Goal: Transaction & Acquisition: Purchase product/service

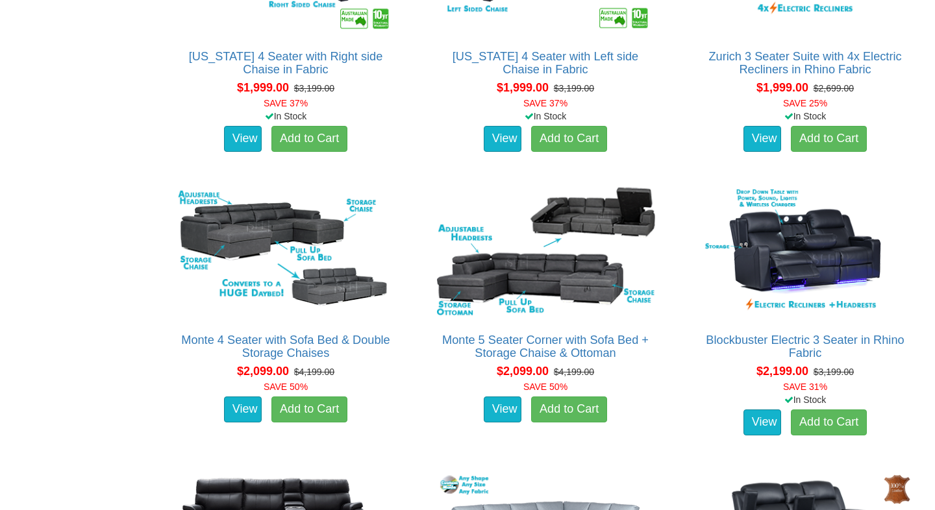
scroll to position [1992, 0]
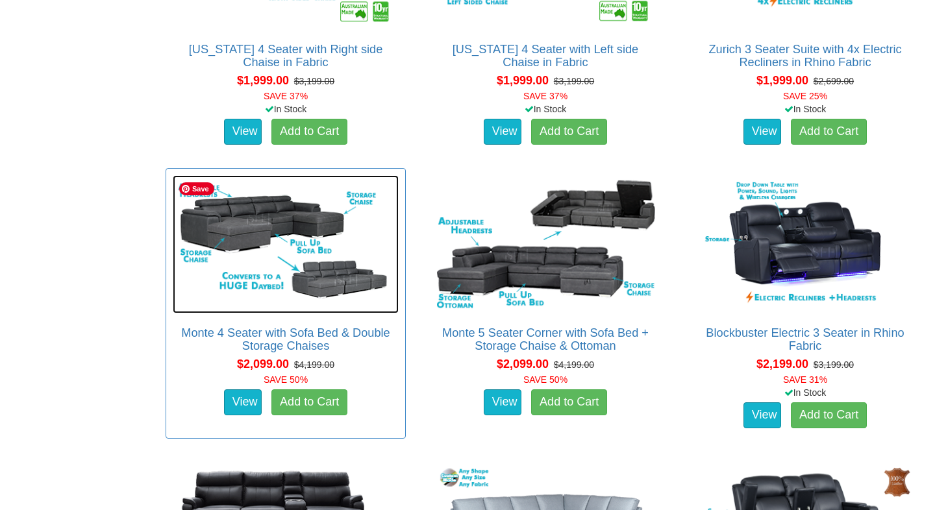
click at [263, 294] on img at bounding box center [286, 244] width 226 height 138
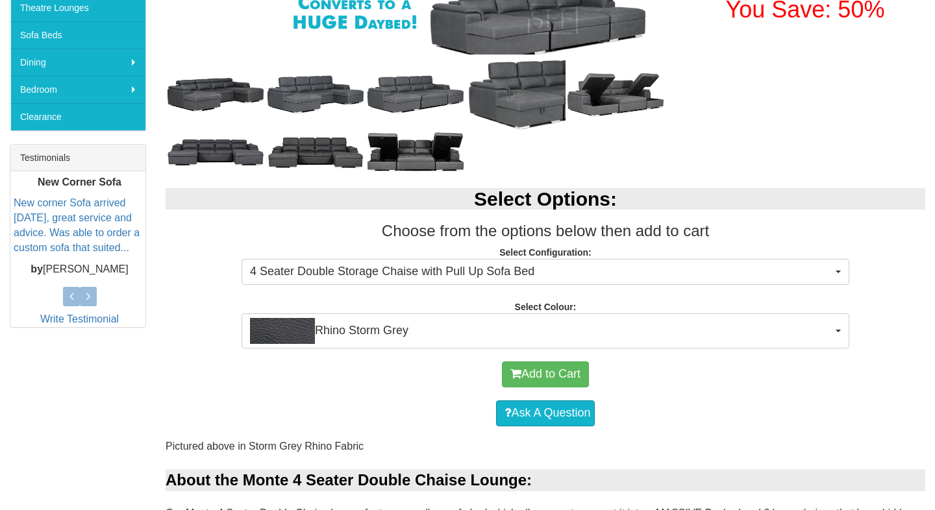
scroll to position [411, 0]
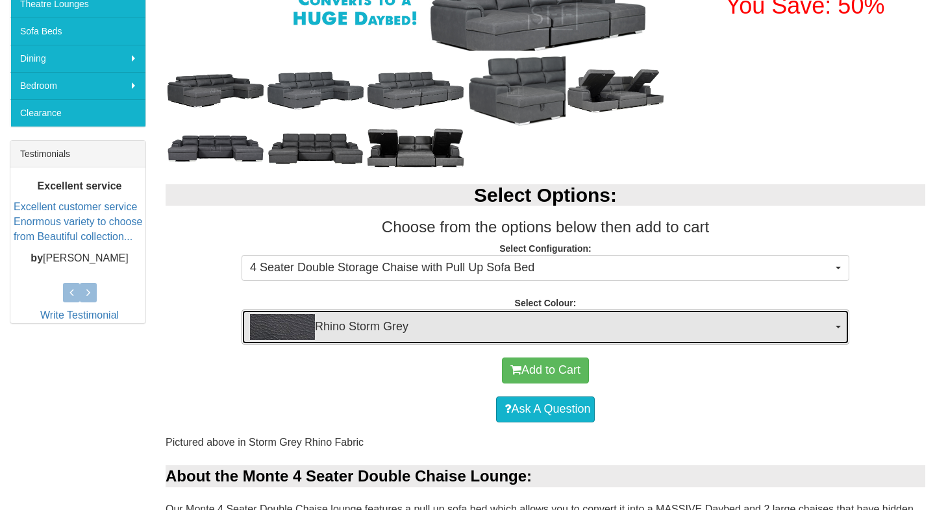
click at [439, 316] on span "Rhino Storm Grey" at bounding box center [541, 327] width 582 height 26
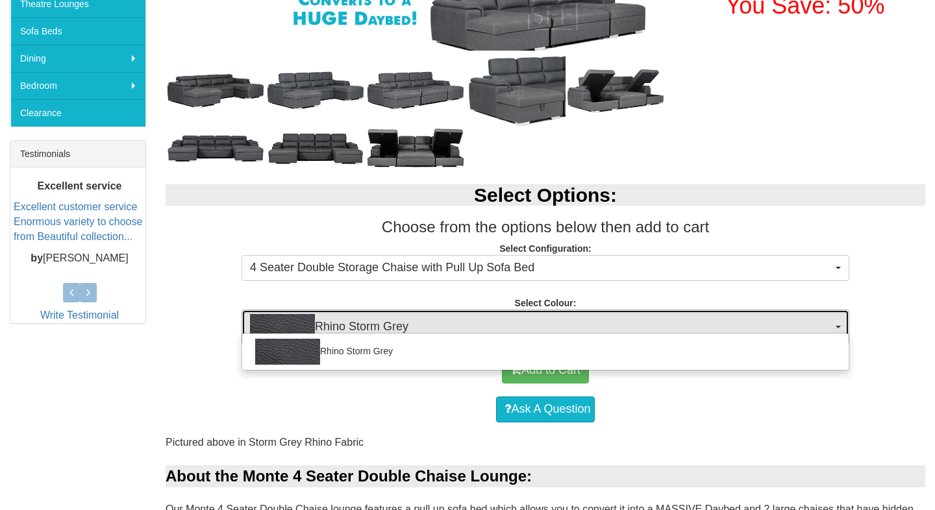
click at [438, 316] on span "Rhino Storm Grey" at bounding box center [541, 327] width 582 height 26
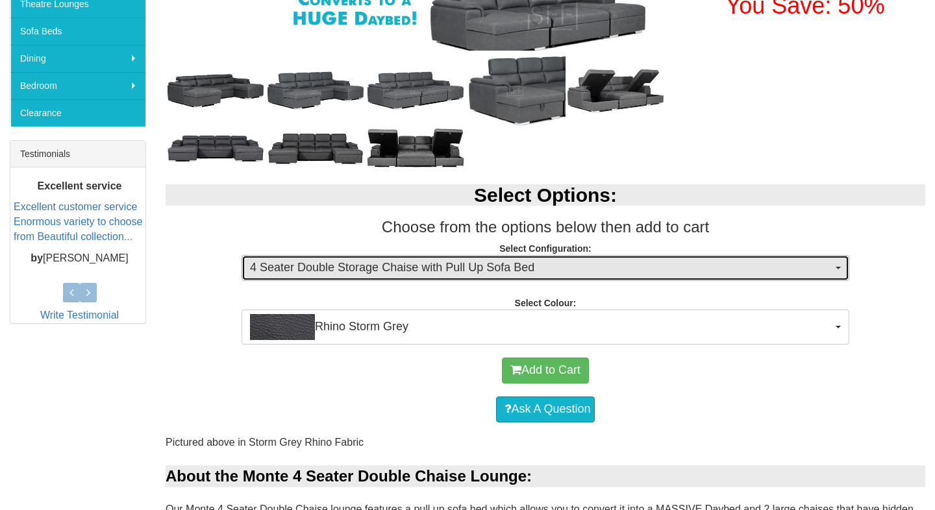
click at [417, 263] on span "4 Seater Double Storage Chaise with Pull Up Sofa Bed" at bounding box center [541, 268] width 582 height 17
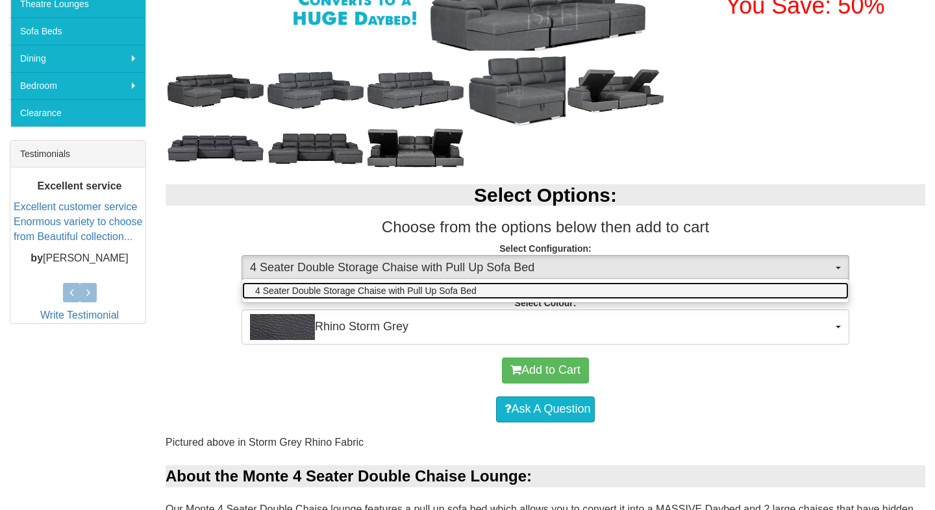
click at [417, 291] on span "4 Seater Double Storage Chaise with Pull Up Sofa Bed" at bounding box center [365, 290] width 221 height 13
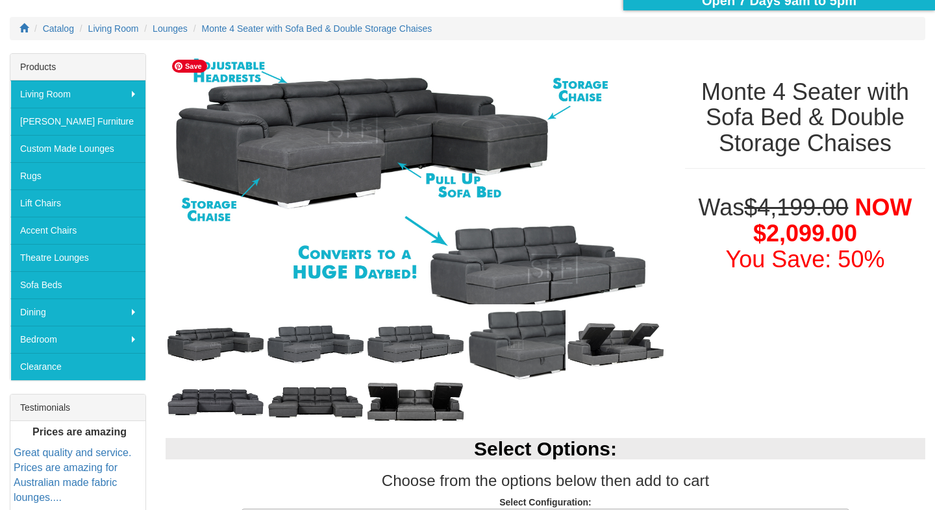
scroll to position [148, 0]
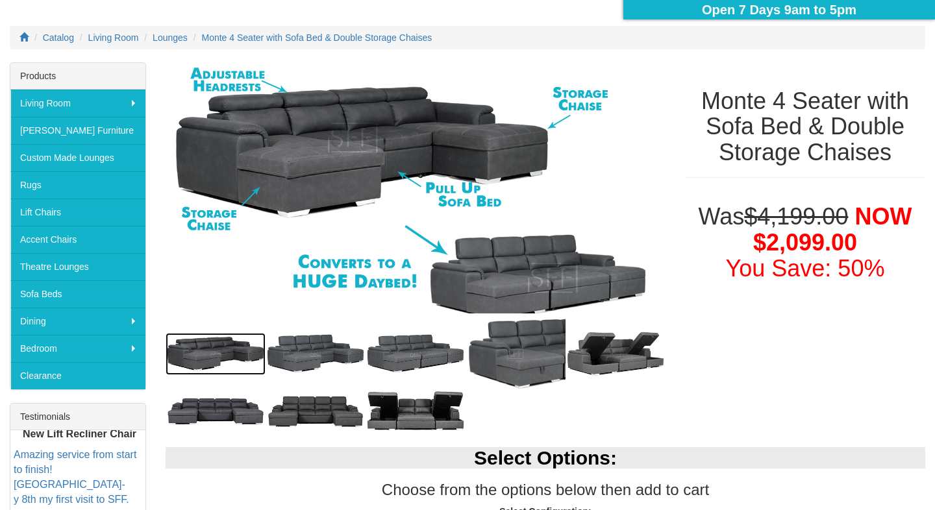
click at [203, 341] on img at bounding box center [216, 354] width 100 height 42
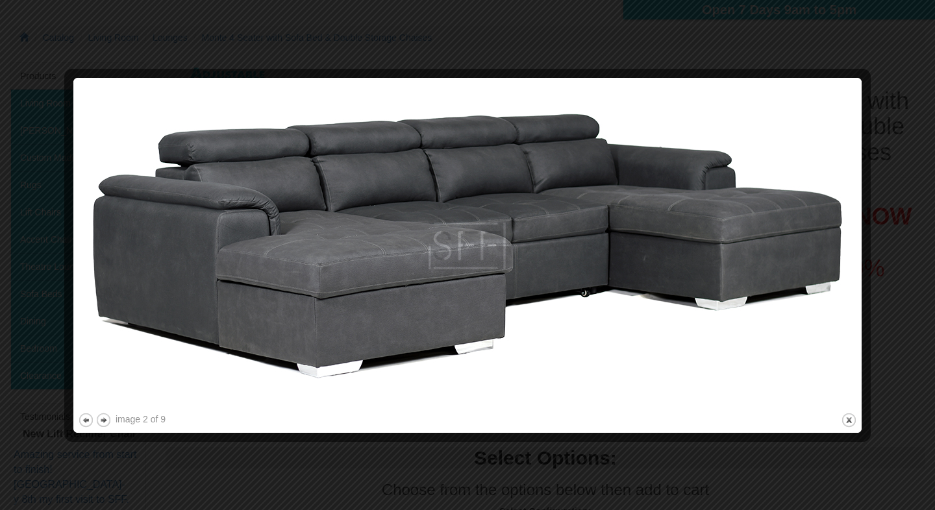
click at [758, 49] on div at bounding box center [467, 255] width 935 height 510
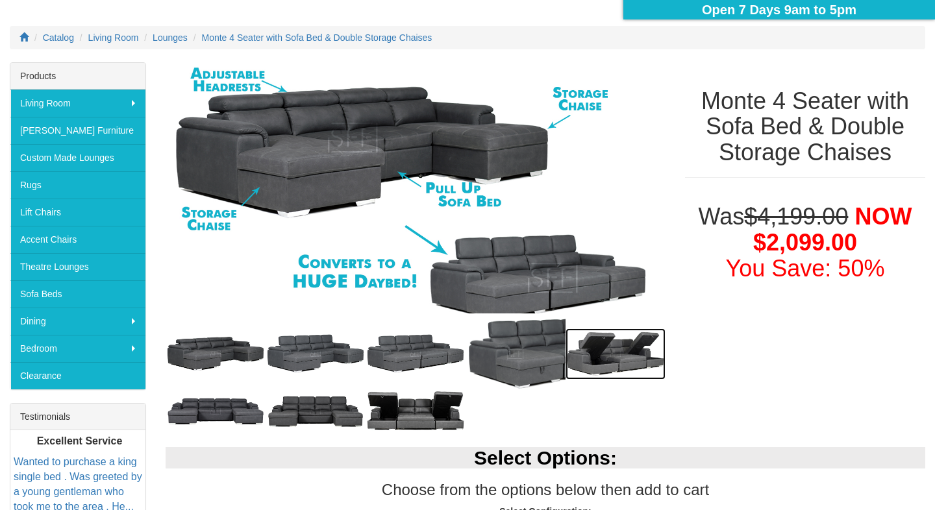
click at [605, 351] on img at bounding box center [616, 354] width 100 height 51
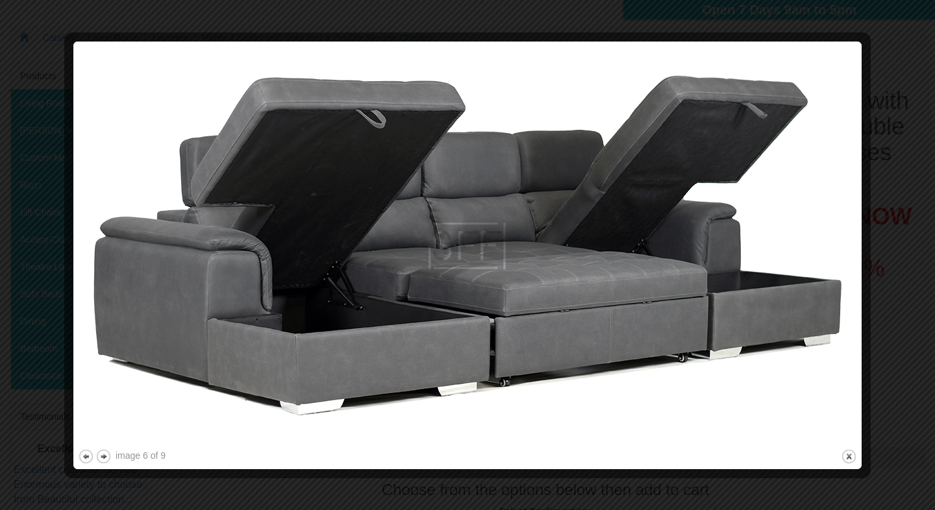
click at [874, 29] on div at bounding box center [467, 255] width 935 height 510
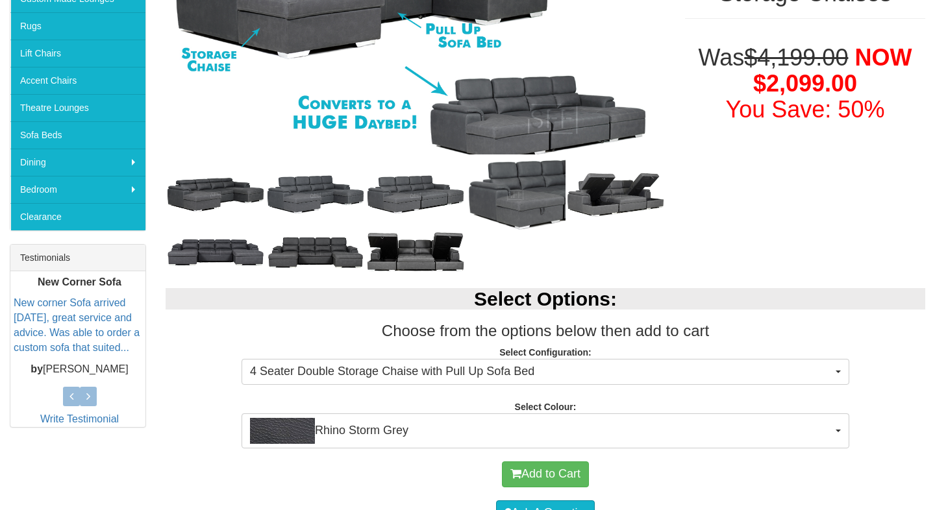
scroll to position [308, 0]
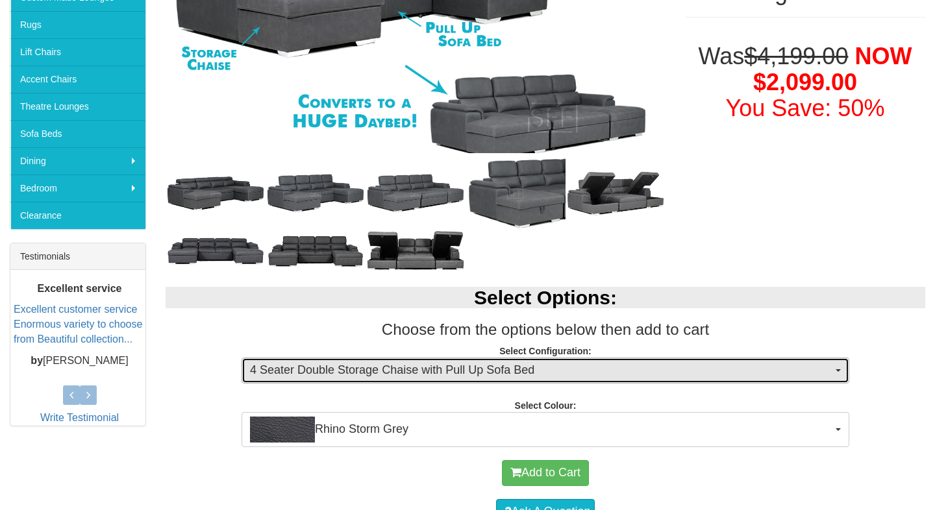
click at [401, 367] on span "4 Seater Double Storage Chaise with Pull Up Sofa Bed" at bounding box center [541, 370] width 582 height 17
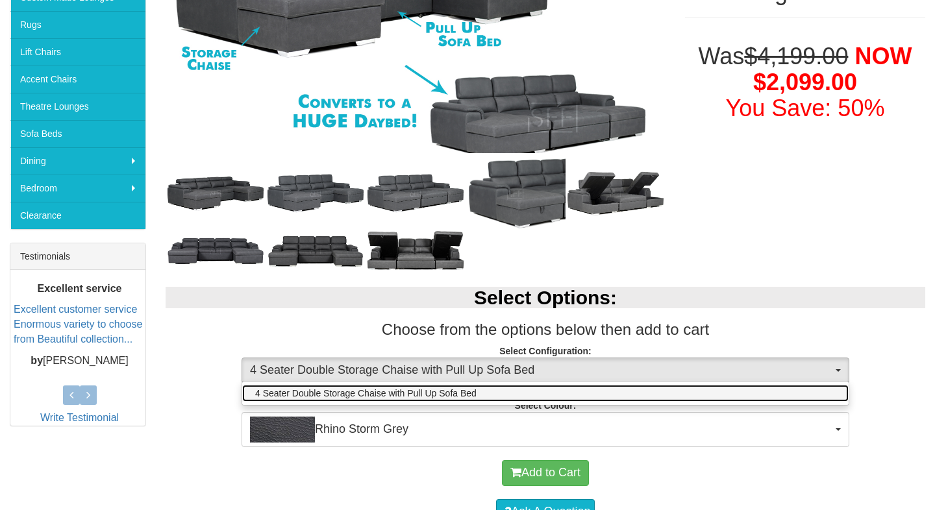
click at [399, 401] on link "4 Seater Double Storage Chaise with Pull Up Sofa Bed" at bounding box center [545, 393] width 606 height 17
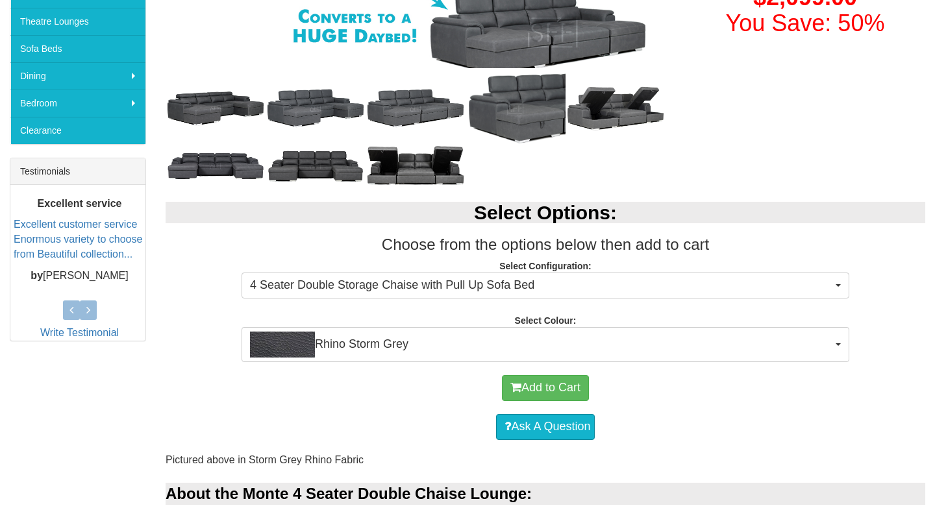
scroll to position [419, 0]
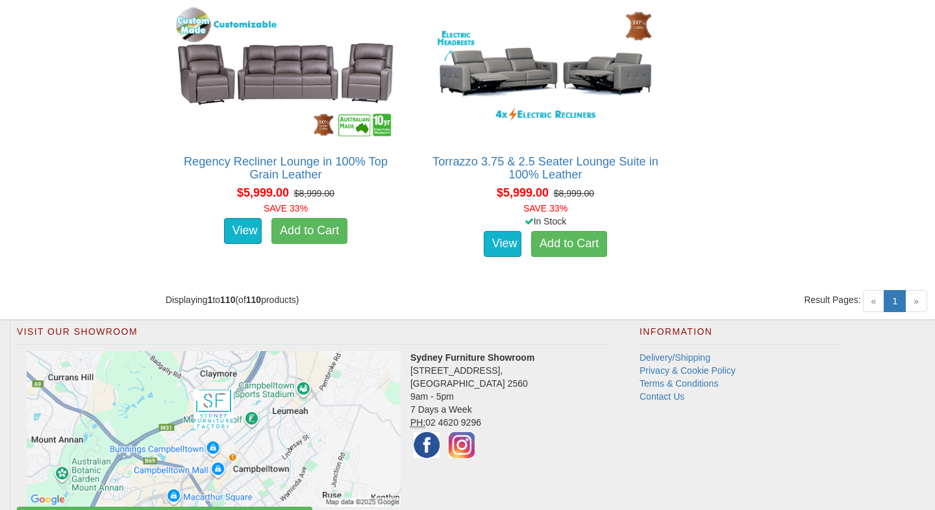
scroll to position [11022, 0]
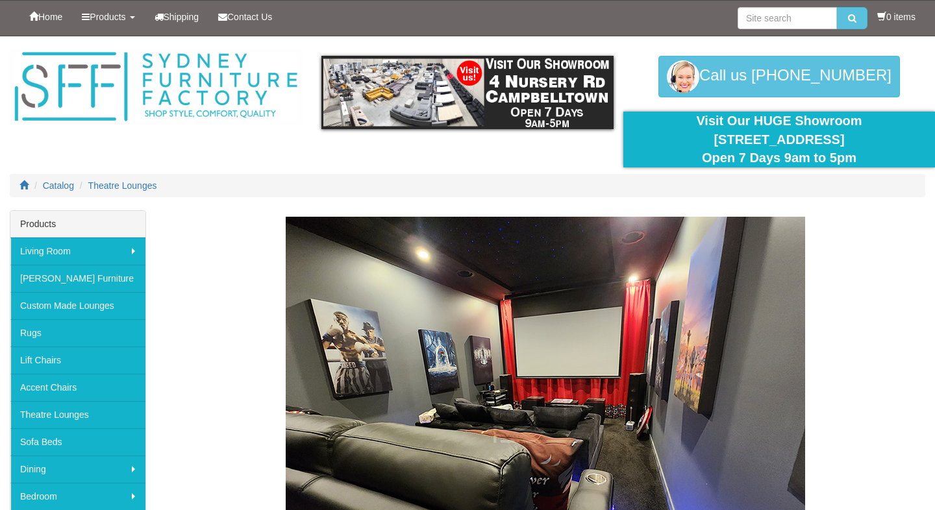
scroll to position [145, 0]
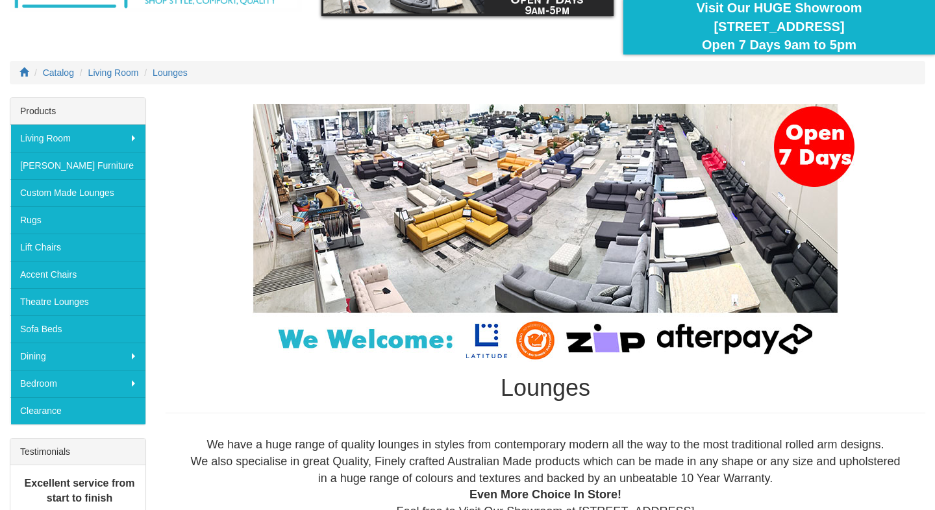
scroll to position [115, 0]
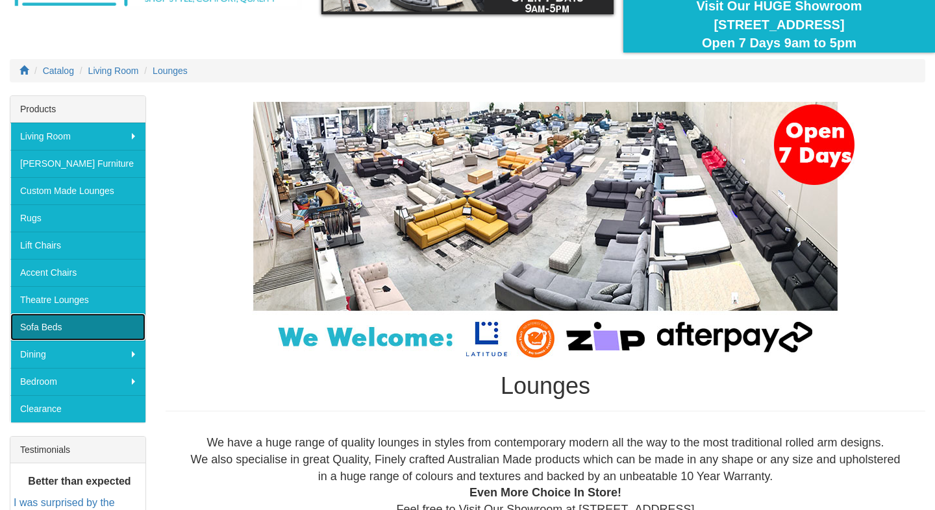
click at [58, 334] on link "Sofa Beds" at bounding box center [77, 327] width 135 height 27
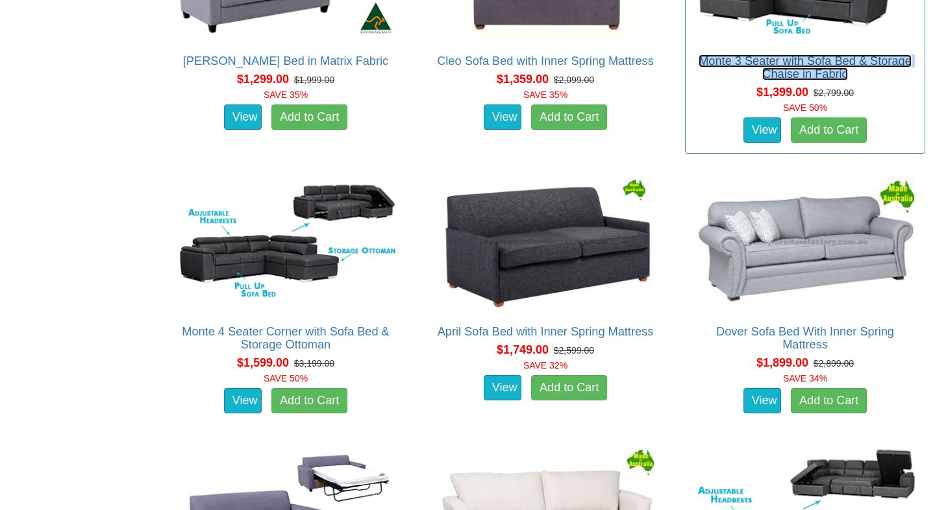
scroll to position [1023, 0]
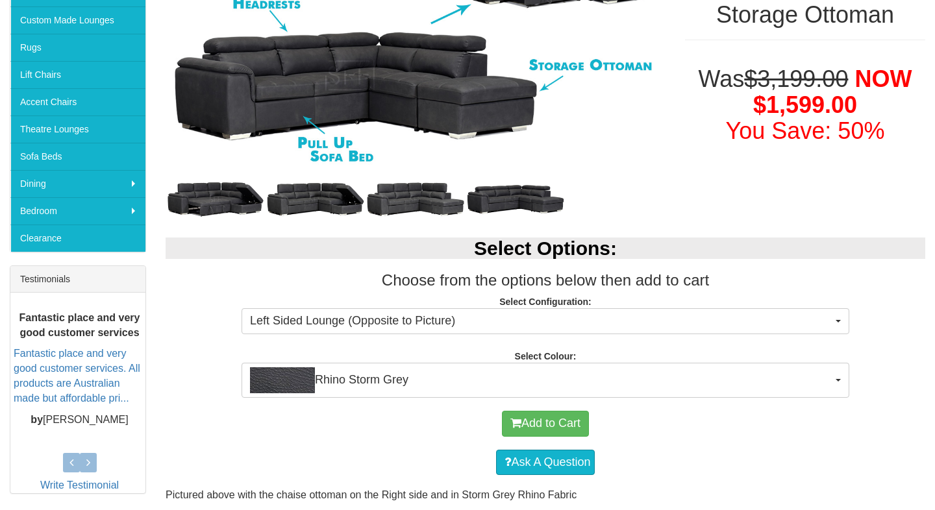
scroll to position [284, 0]
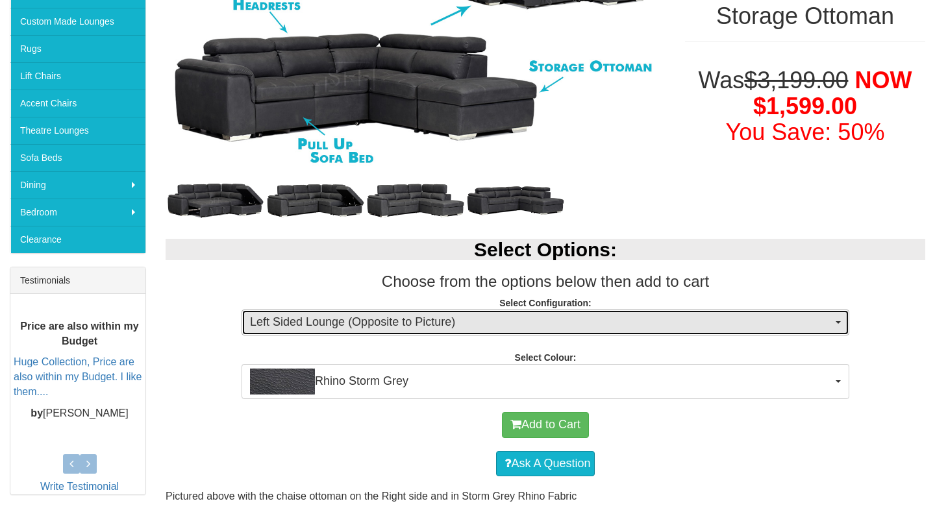
click at [420, 327] on span "Left Sided Lounge (Opposite to Picture)" at bounding box center [541, 322] width 582 height 17
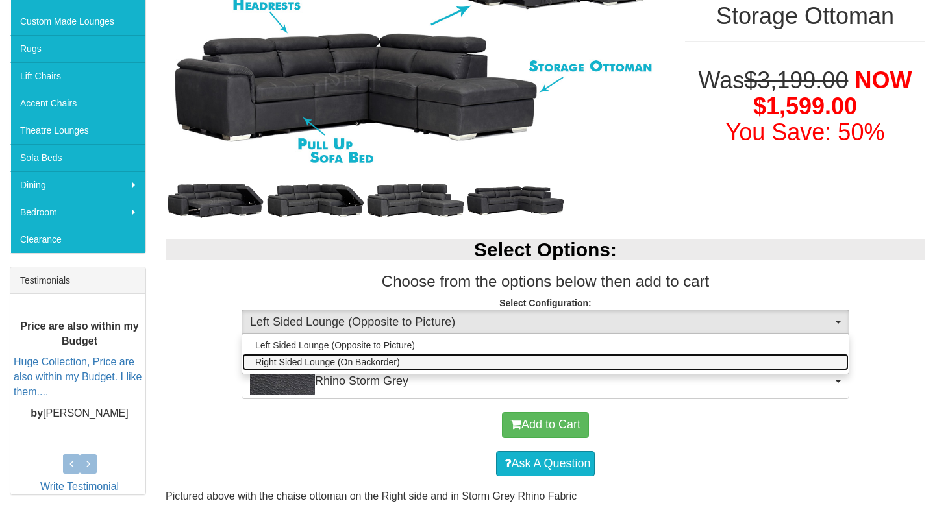
click at [414, 360] on link "Right Sided Lounge (On Backorder)" at bounding box center [545, 362] width 606 height 17
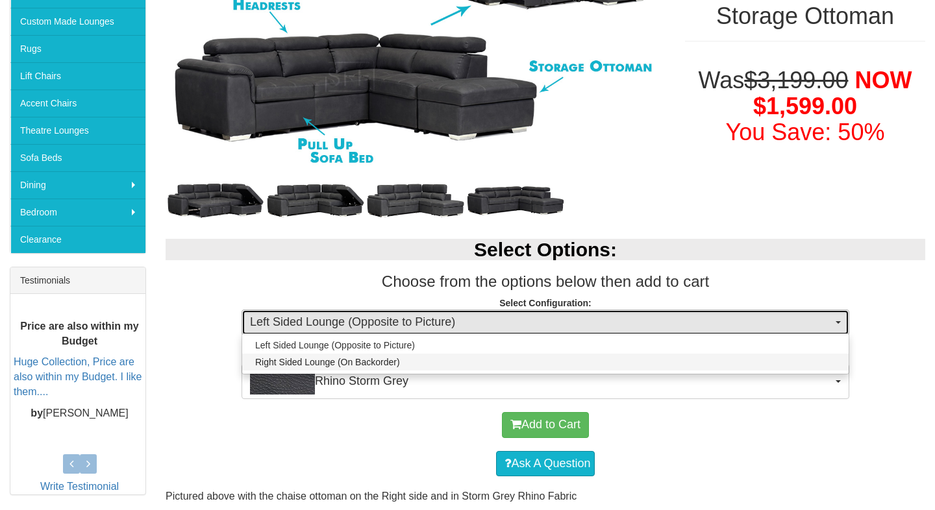
select select "2015"
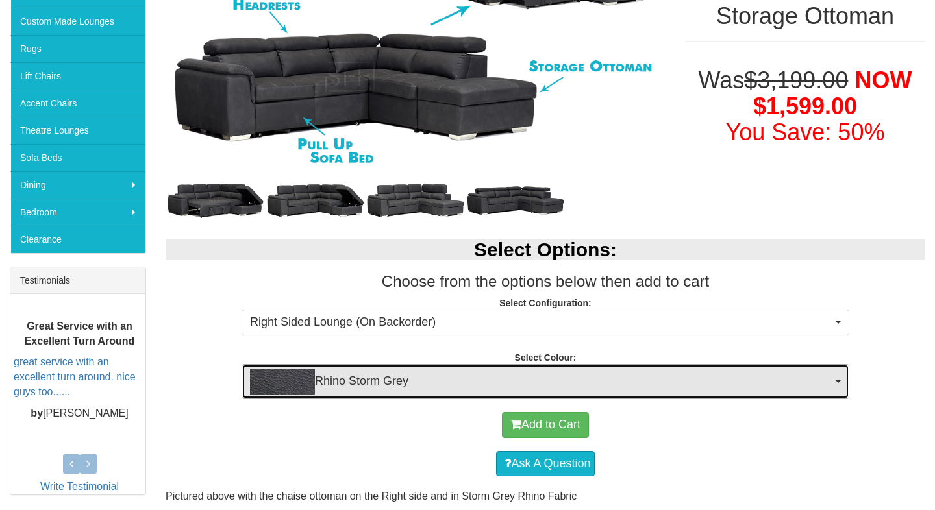
click at [410, 383] on span "Rhino Storm Grey" at bounding box center [541, 382] width 582 height 26
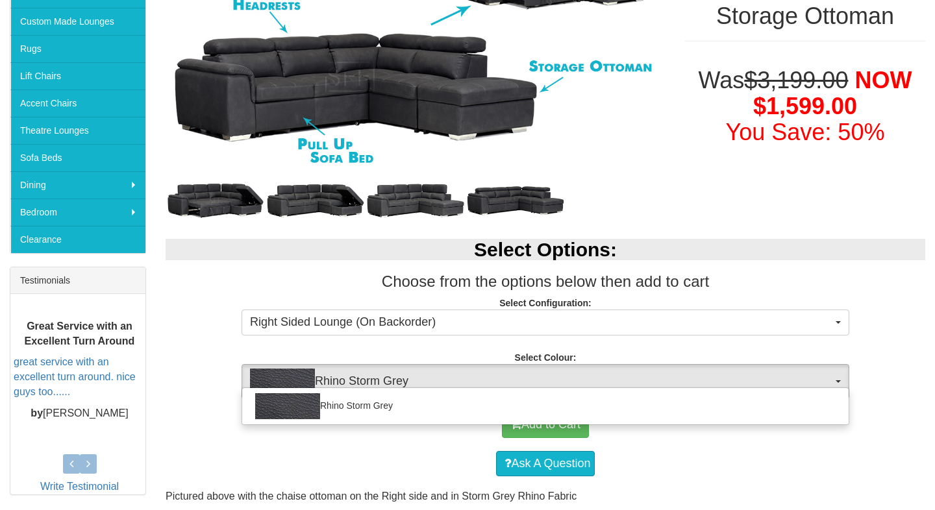
click at [399, 442] on div "Add to Cart" at bounding box center [545, 425] width 747 height 39
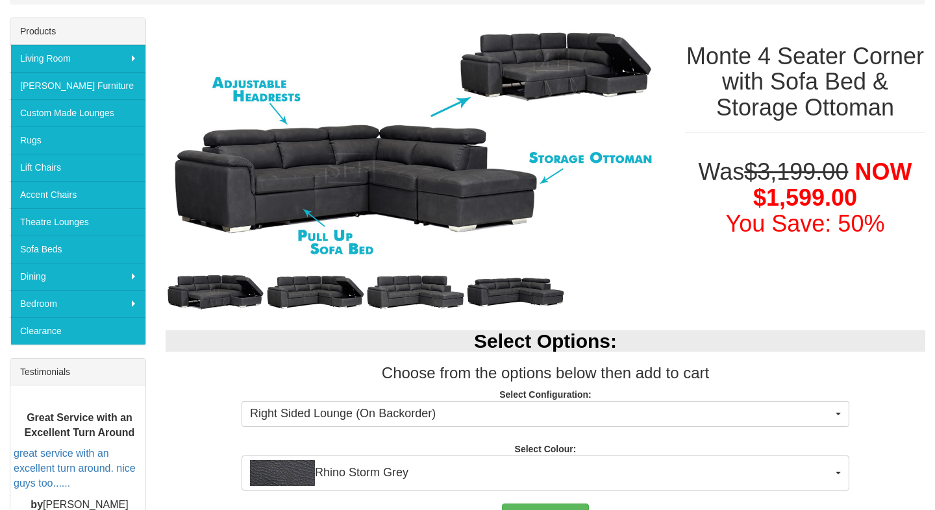
scroll to position [259, 0]
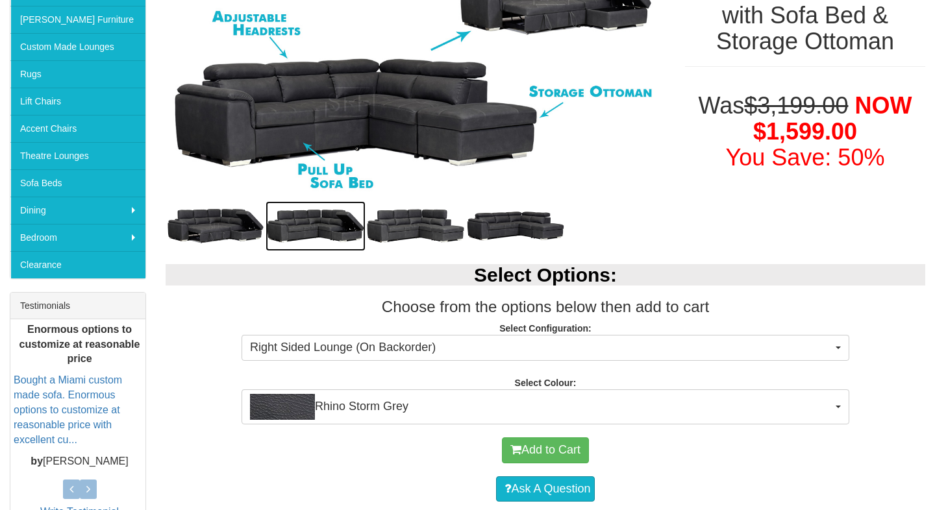
click at [350, 236] on img at bounding box center [316, 226] width 100 height 50
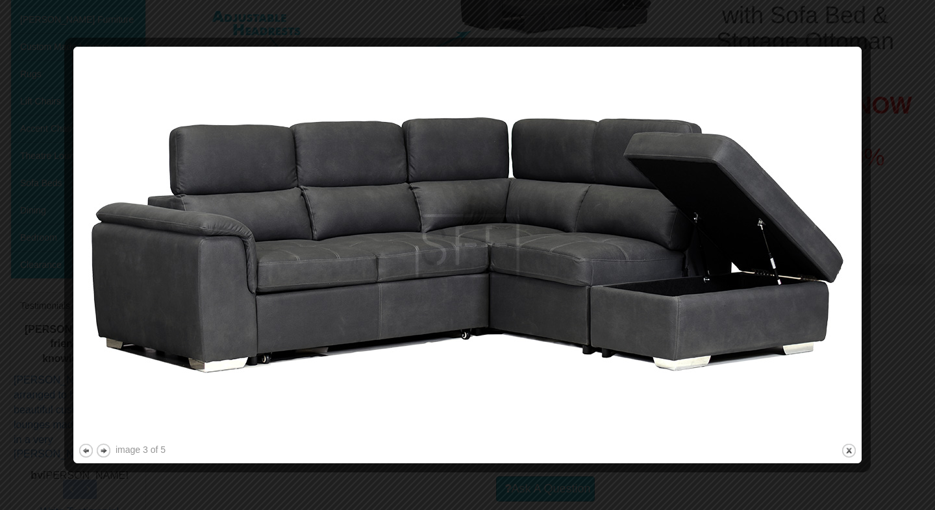
click at [875, 53] on div at bounding box center [467, 255] width 935 height 510
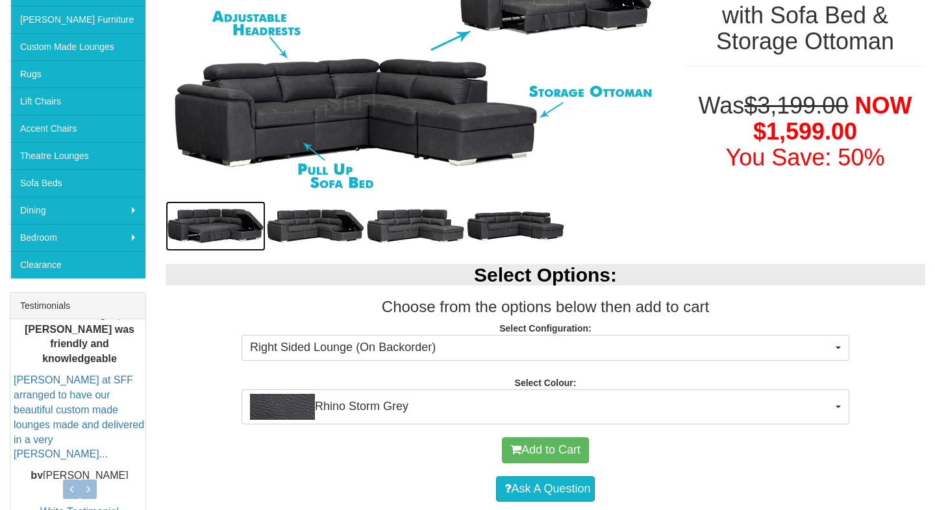
click at [203, 232] on img at bounding box center [216, 226] width 100 height 50
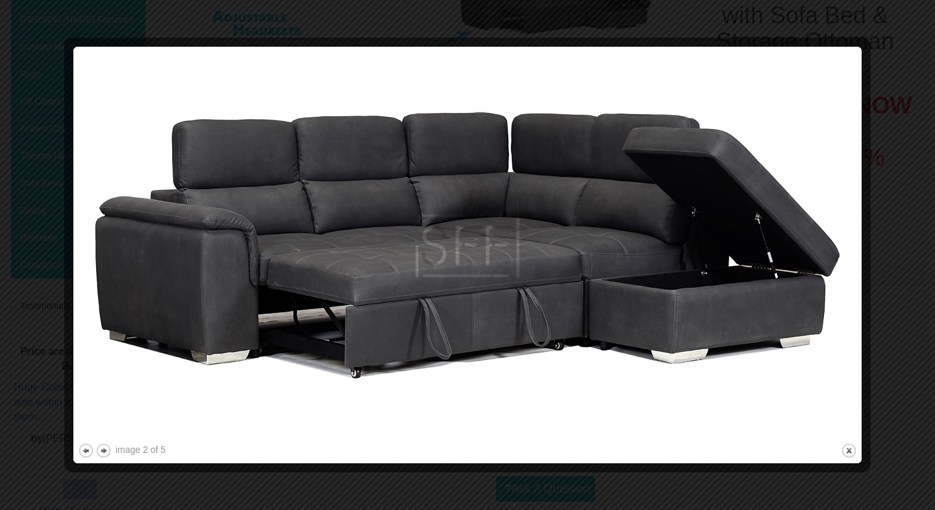
click at [839, 25] on div at bounding box center [467, 255] width 935 height 510
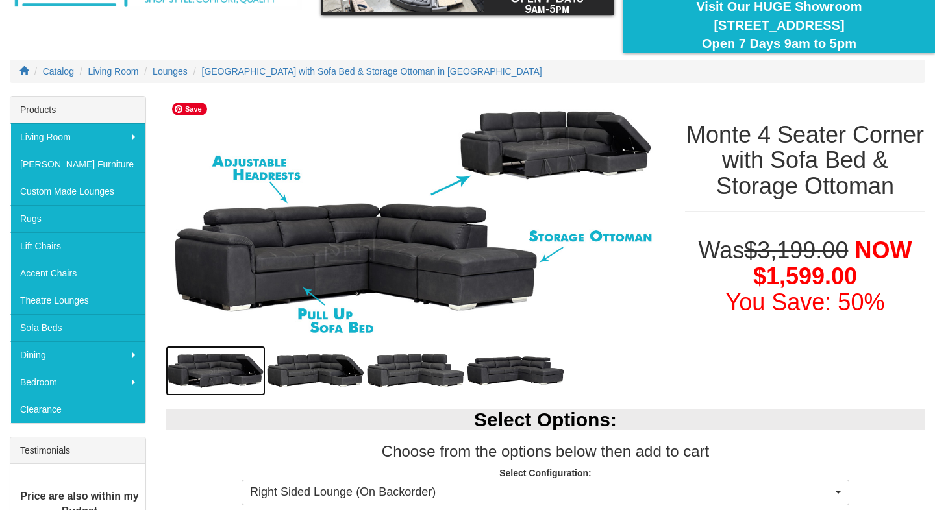
scroll to position [112, 0]
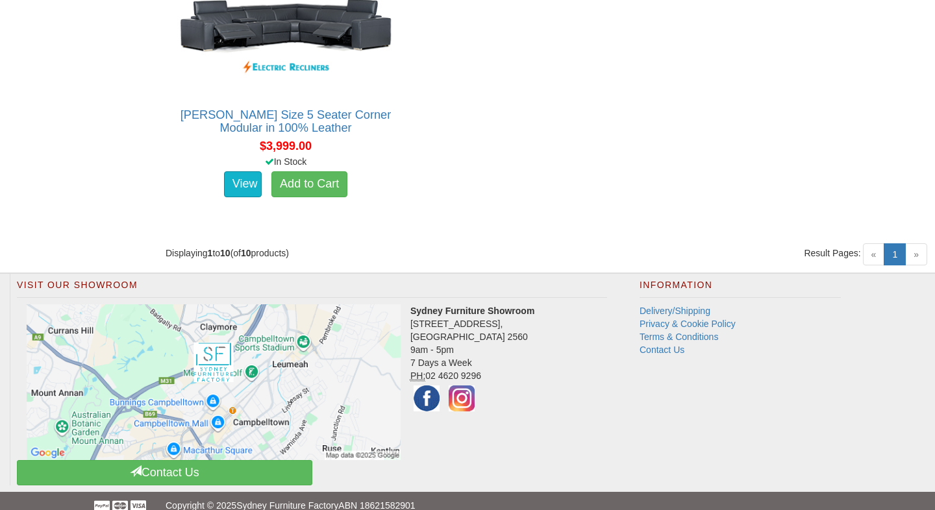
scroll to position [1439, 0]
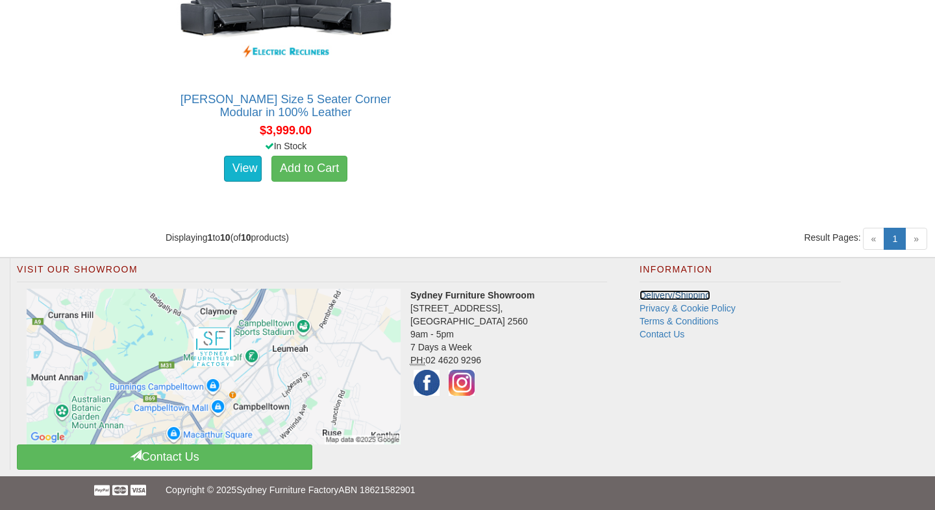
click at [701, 293] on link "Delivery/Shipping" at bounding box center [675, 295] width 71 height 10
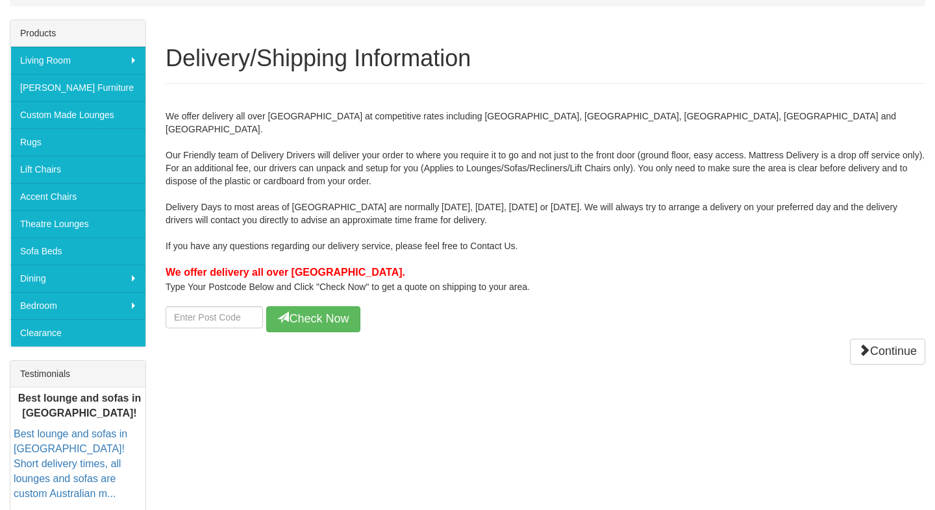
scroll to position [200, 0]
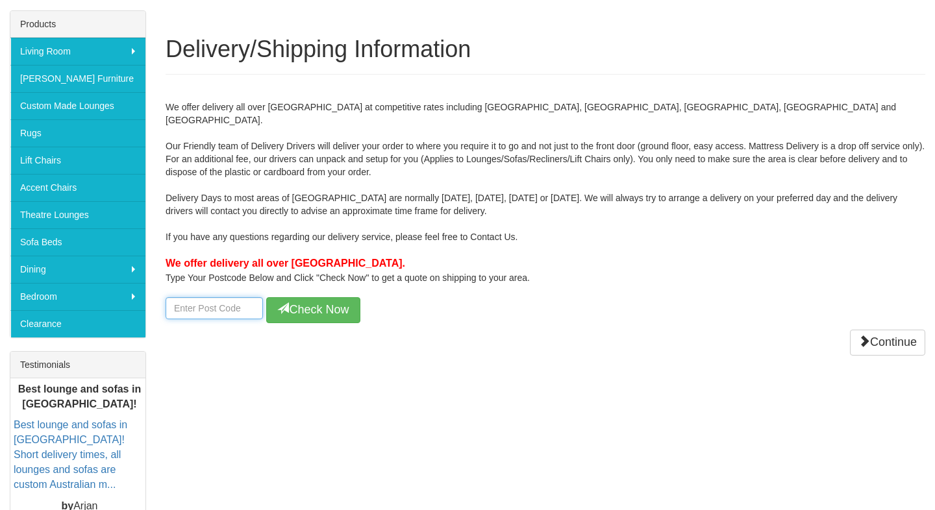
click at [225, 303] on input "number" at bounding box center [214, 308] width 97 height 22
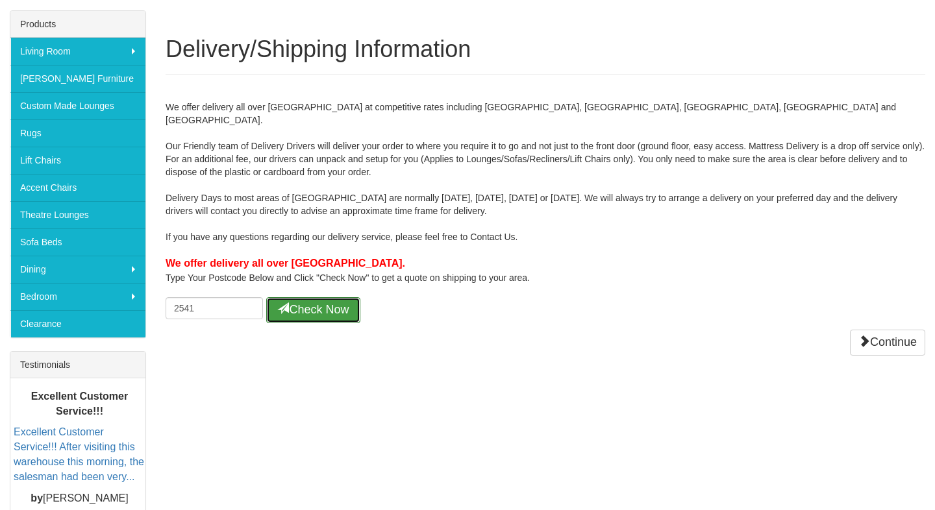
click at [282, 303] on icon at bounding box center [283, 309] width 12 height 12
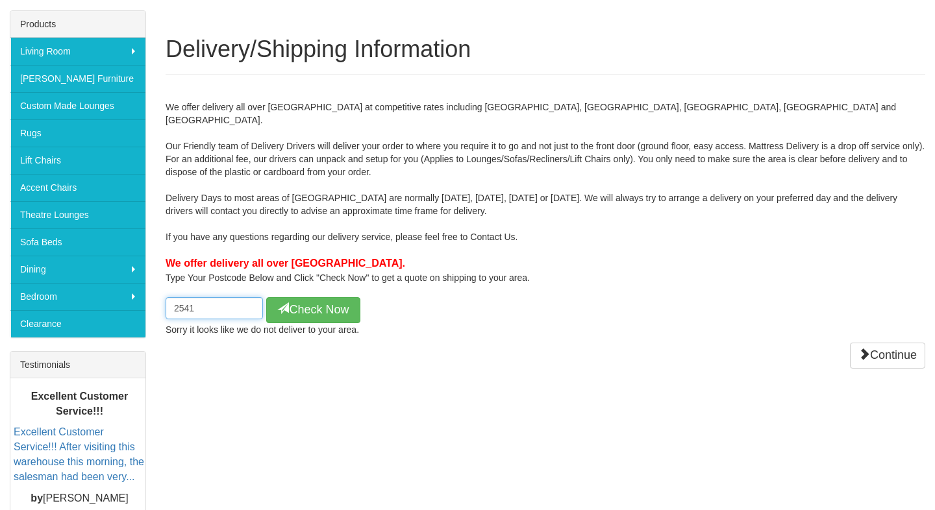
click at [249, 303] on input "2541" at bounding box center [214, 308] width 97 height 22
click at [218, 299] on input "2541" at bounding box center [214, 308] width 97 height 22
click at [183, 297] on input "2541" at bounding box center [214, 308] width 97 height 22
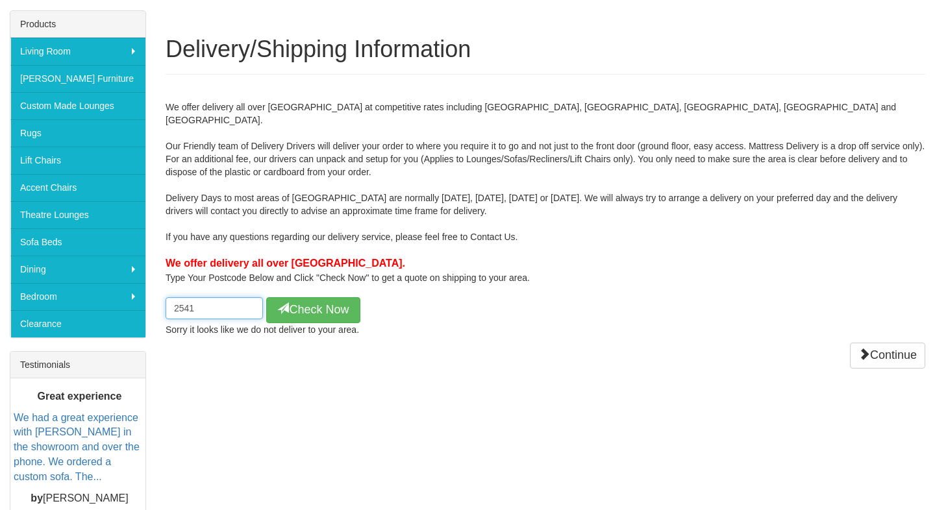
click at [183, 297] on input "2541" at bounding box center [214, 308] width 97 height 22
type input "2233"
click at [295, 305] on button "Check Now" at bounding box center [313, 310] width 94 height 26
